Goal: Task Accomplishment & Management: Manage account settings

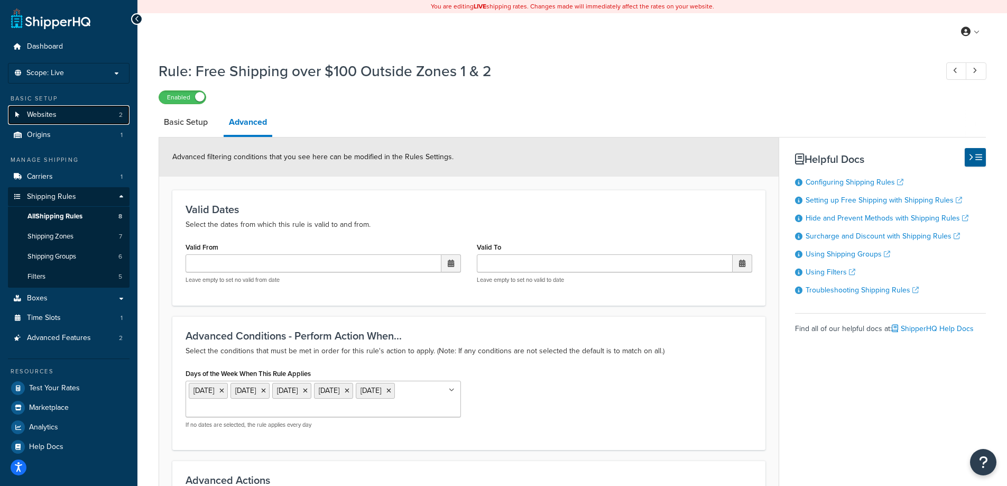
click at [51, 118] on span "Websites" at bounding box center [42, 114] width 30 height 9
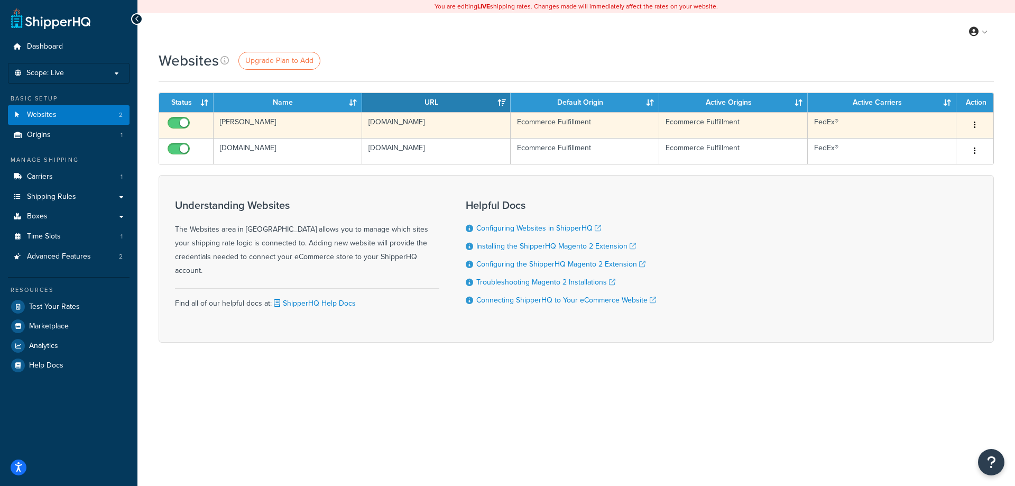
click at [976, 124] on button "button" at bounding box center [974, 125] width 15 height 17
click at [921, 146] on link "Edit" at bounding box center [931, 146] width 83 height 22
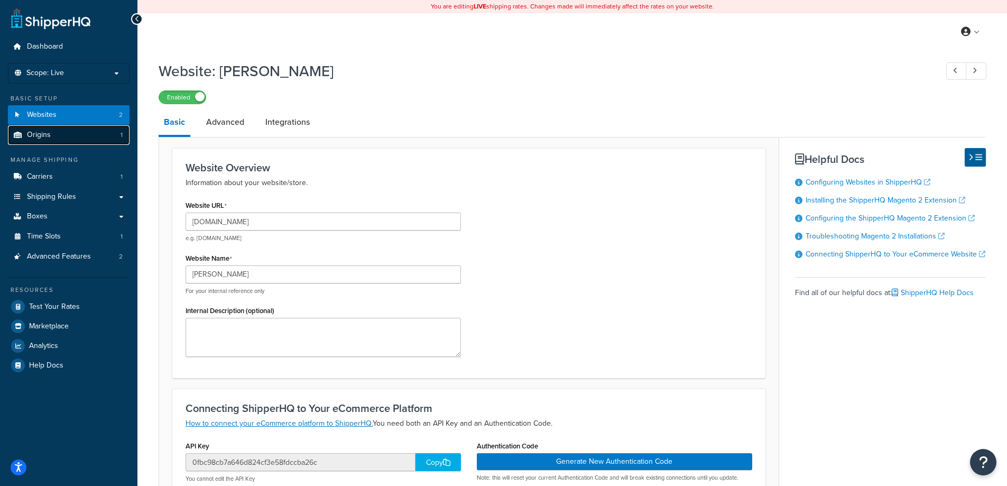
click at [63, 136] on link "Origins 1" at bounding box center [69, 135] width 122 height 20
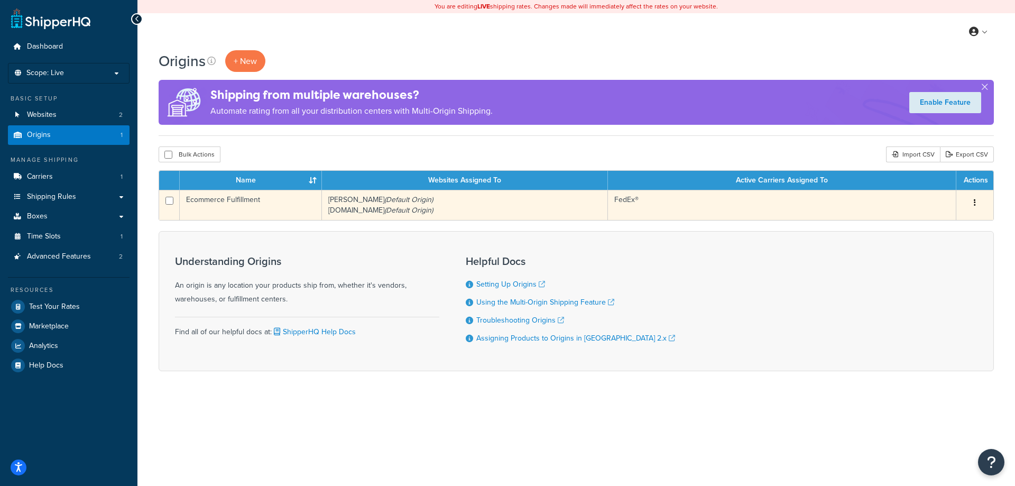
click at [975, 203] on icon "button" at bounding box center [974, 202] width 2 height 7
click at [929, 222] on link "Edit" at bounding box center [939, 223] width 83 height 22
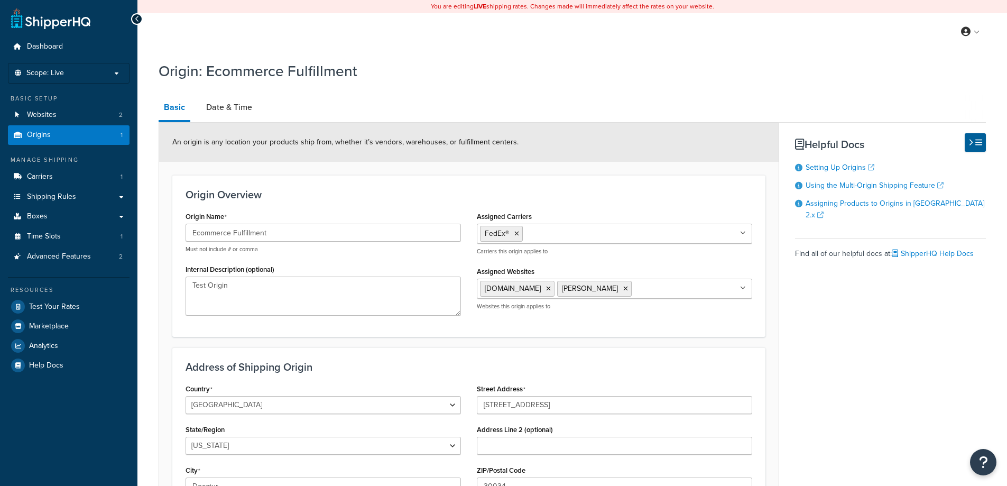
select select "10"
click at [42, 178] on span "Carriers" at bounding box center [40, 176] width 26 height 9
